Goal: Information Seeking & Learning: Learn about a topic

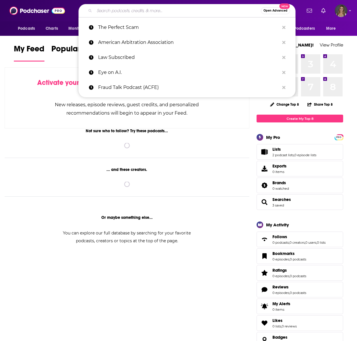
click at [119, 12] on input "Search podcasts, credits, & more..." at bounding box center [177, 10] width 167 height 9
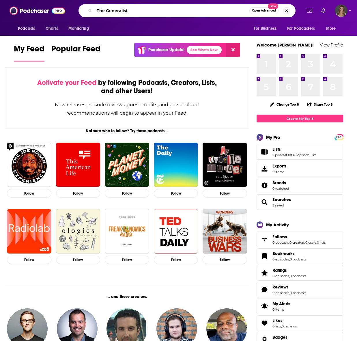
type input "The Generalist"
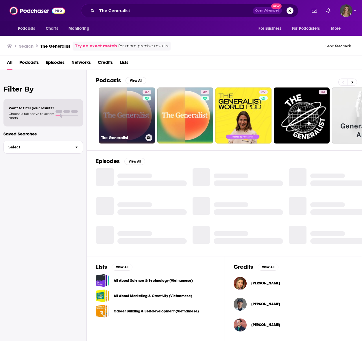
click at [141, 117] on link "47 The Generalist" at bounding box center [127, 116] width 56 height 56
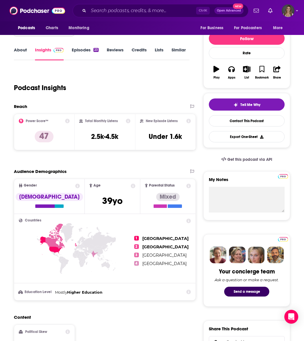
scroll to position [144, 0]
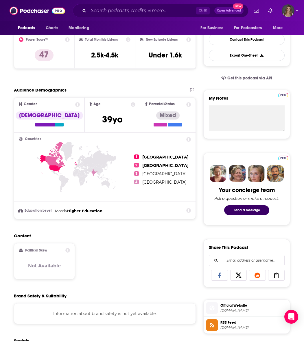
click at [75, 104] on icon at bounding box center [77, 104] width 5 height 5
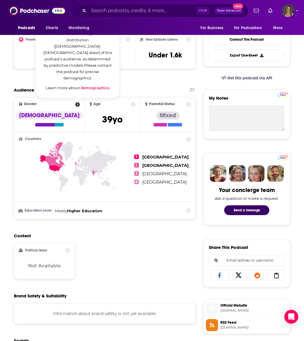
scroll to position [116, 0]
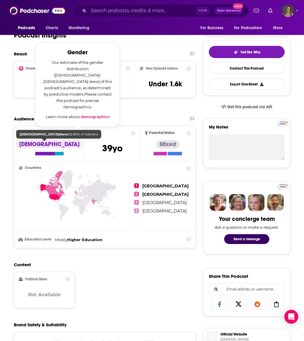
click at [28, 142] on span "Gender Gender Our estimate of the gender distribution ([DEMOGRAPHIC_DATA]-[DEMO…" at bounding box center [49, 144] width 70 height 34
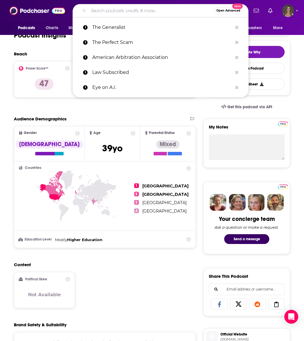
click at [126, 10] on input "Search podcasts, credits, & more..." at bounding box center [150, 10] width 125 height 9
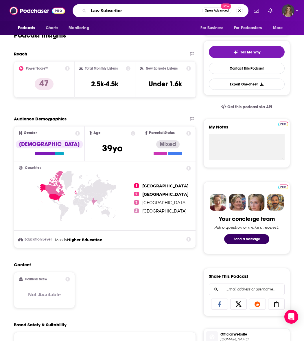
type input "Law Subscribed"
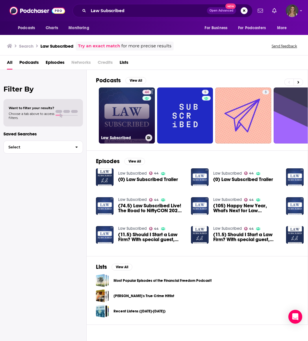
click at [133, 105] on link "44 Law Subscribed" at bounding box center [127, 116] width 56 height 56
